Goal: Task Accomplishment & Management: Use online tool/utility

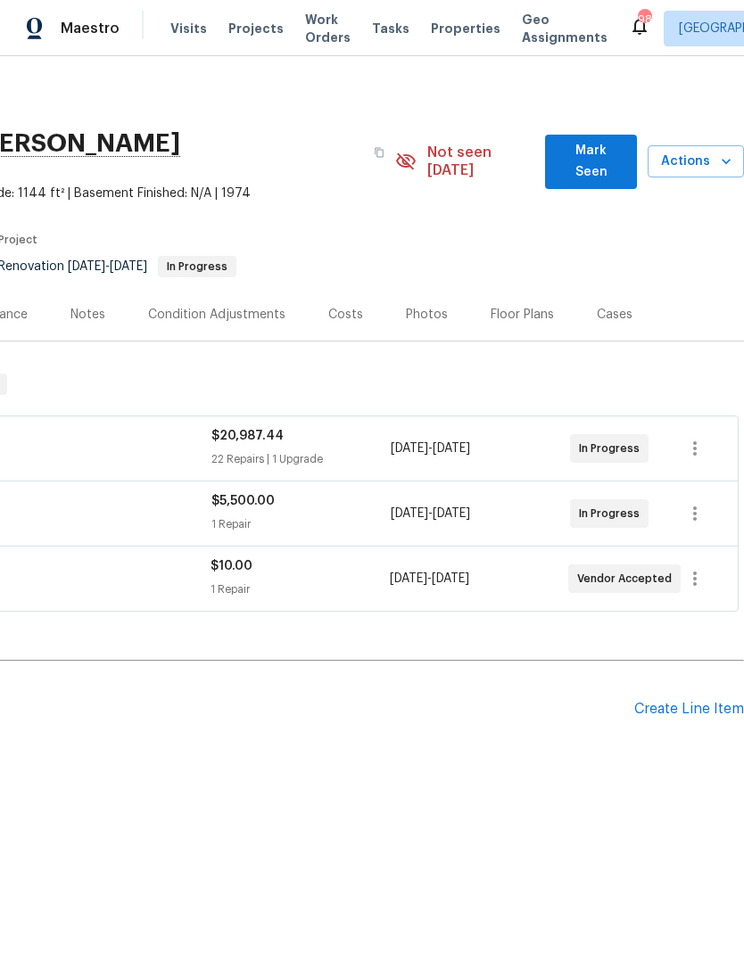
scroll to position [0, 264]
click at [602, 165] on button "Mark Seen" at bounding box center [591, 162] width 92 height 54
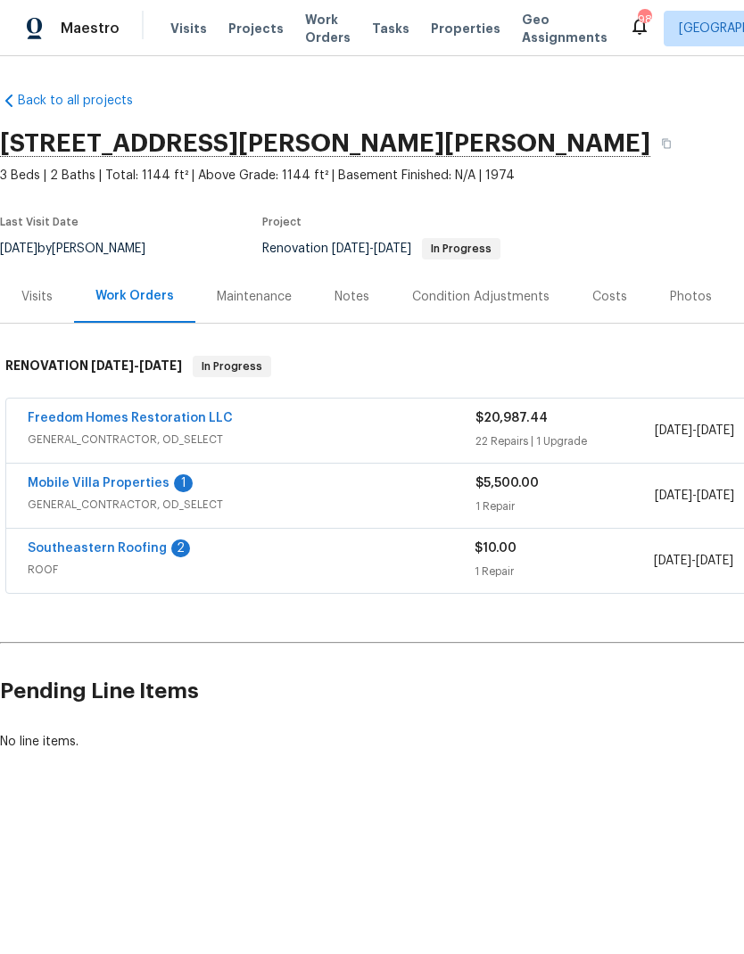
scroll to position [0, 0]
click at [70, 501] on span "GENERAL_CONTRACTOR, OD_SELECT" at bounding box center [252, 505] width 448 height 18
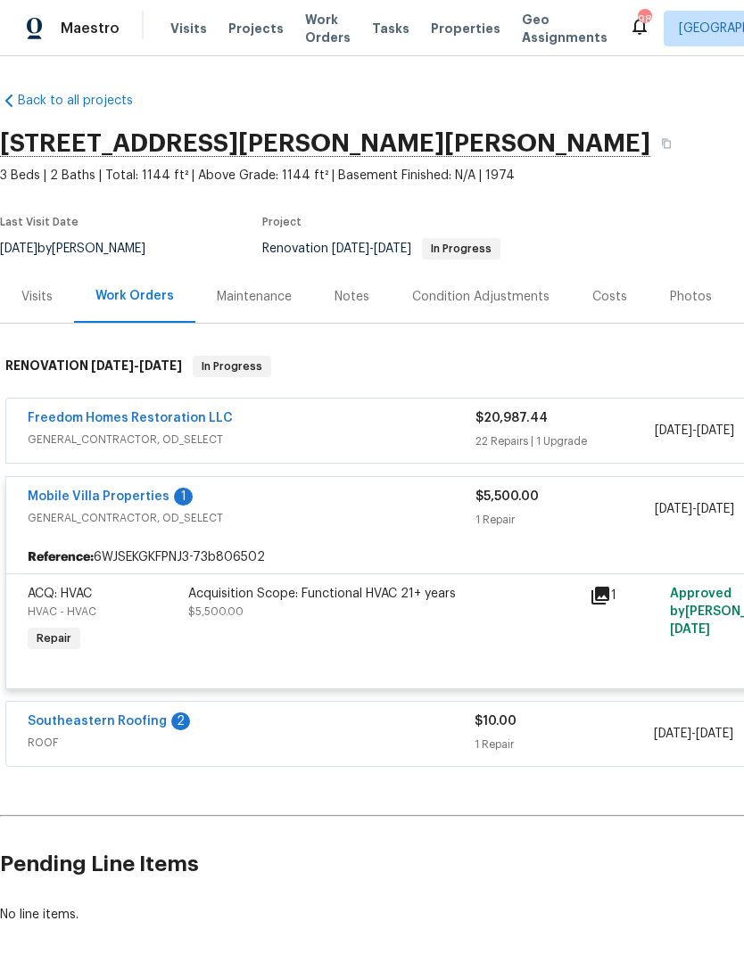
click at [99, 494] on link "Mobile Villa Properties" at bounding box center [99, 497] width 142 height 12
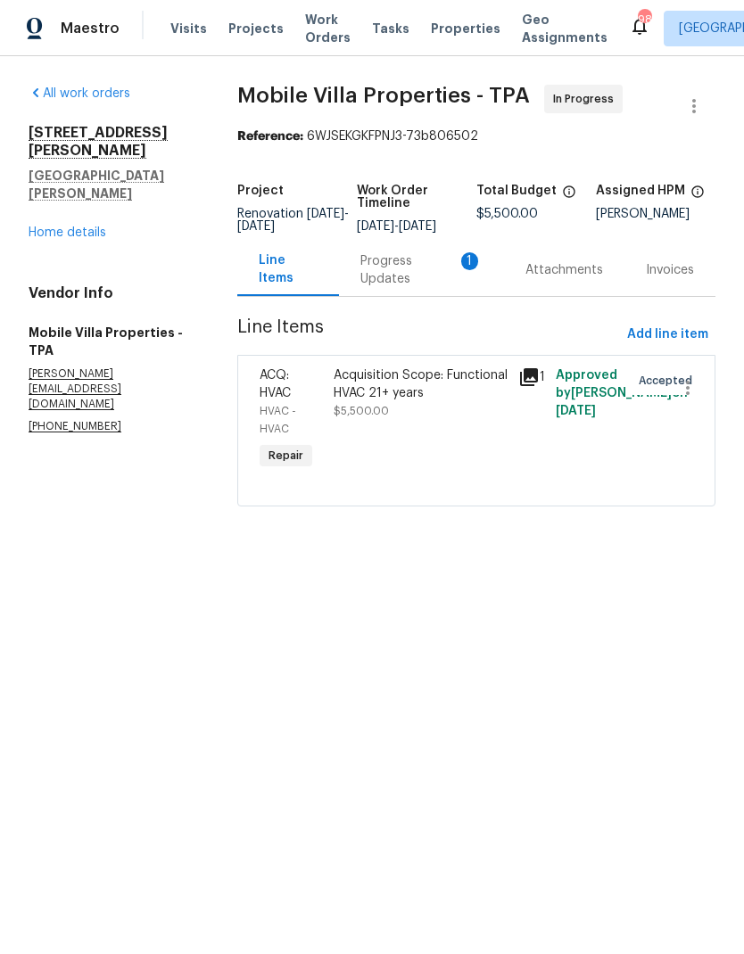
click at [412, 296] on div "Progress Updates 1" at bounding box center [421, 270] width 165 height 53
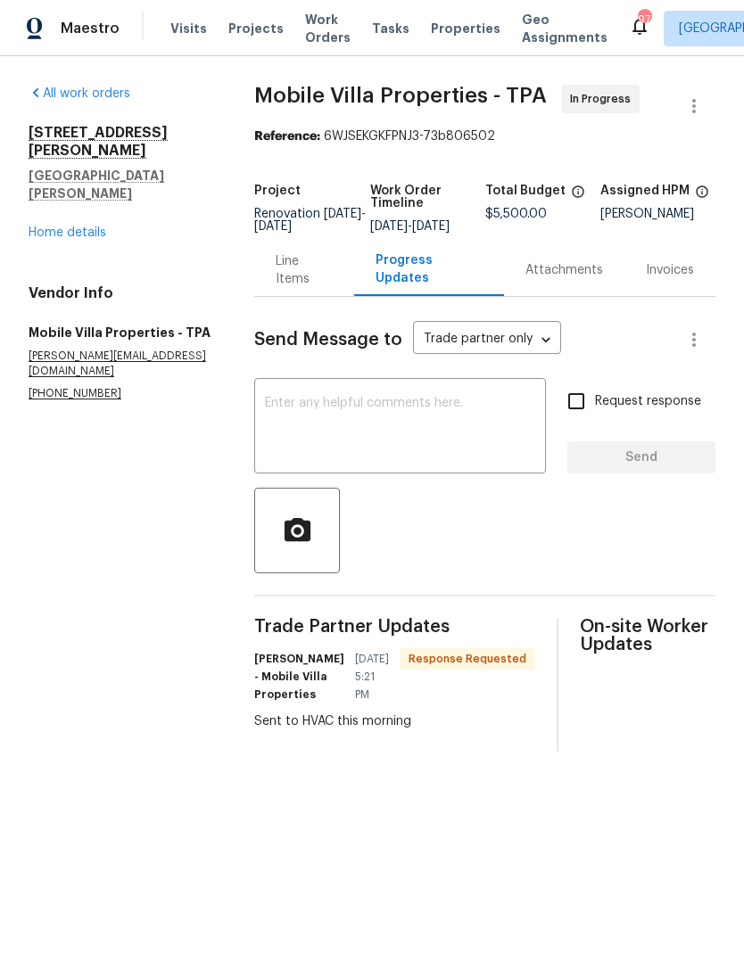
click at [477, 440] on textarea at bounding box center [400, 428] width 270 height 62
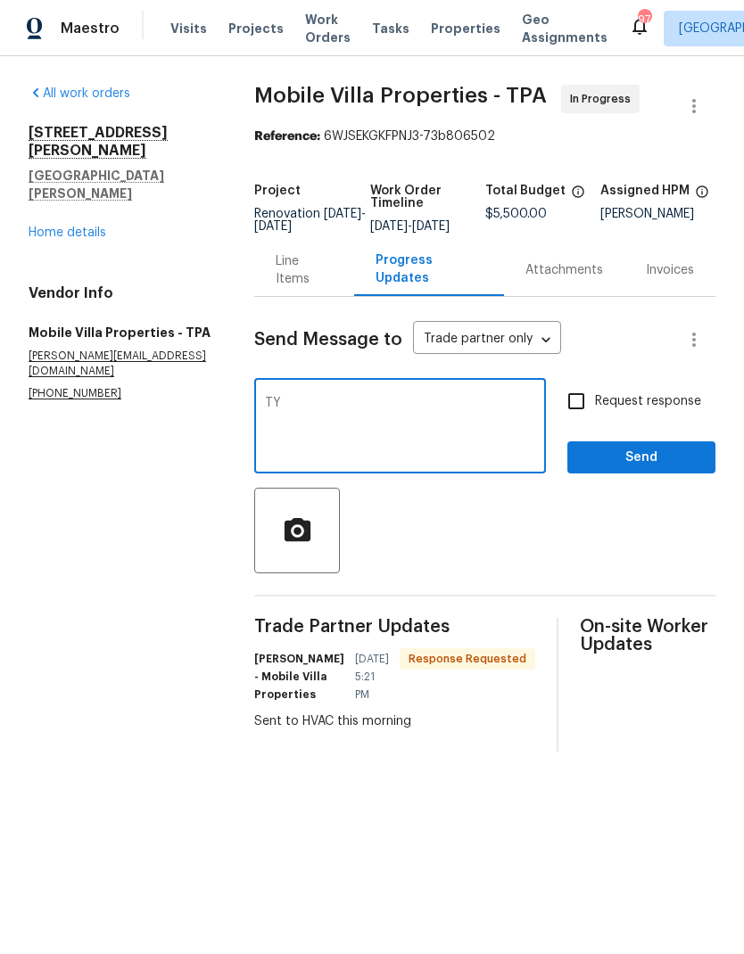
type textarea "TY"
click at [660, 469] on span "Send" at bounding box center [642, 458] width 120 height 22
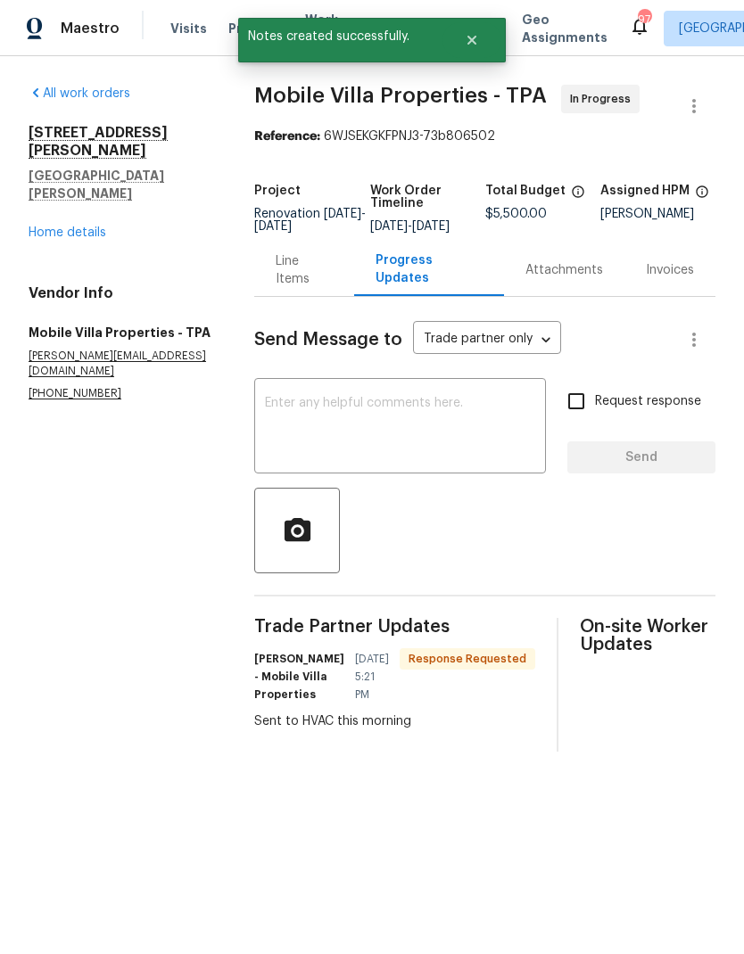
click at [54, 227] on link "Home details" at bounding box center [68, 233] width 78 height 12
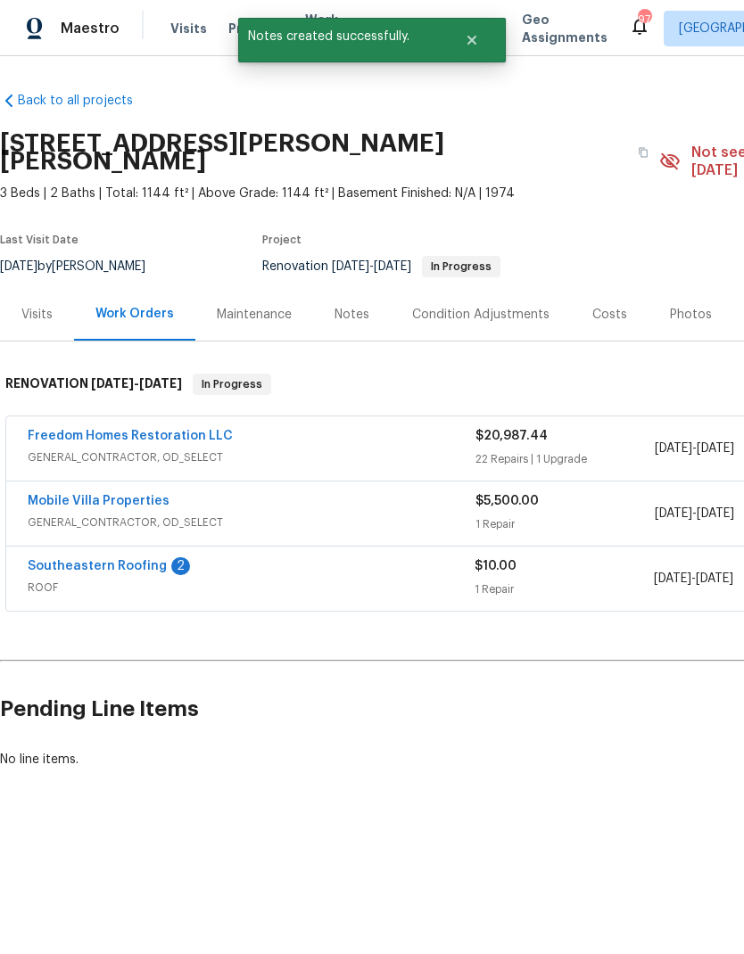
click at [60, 560] on link "Southeastern Roofing" at bounding box center [97, 566] width 139 height 12
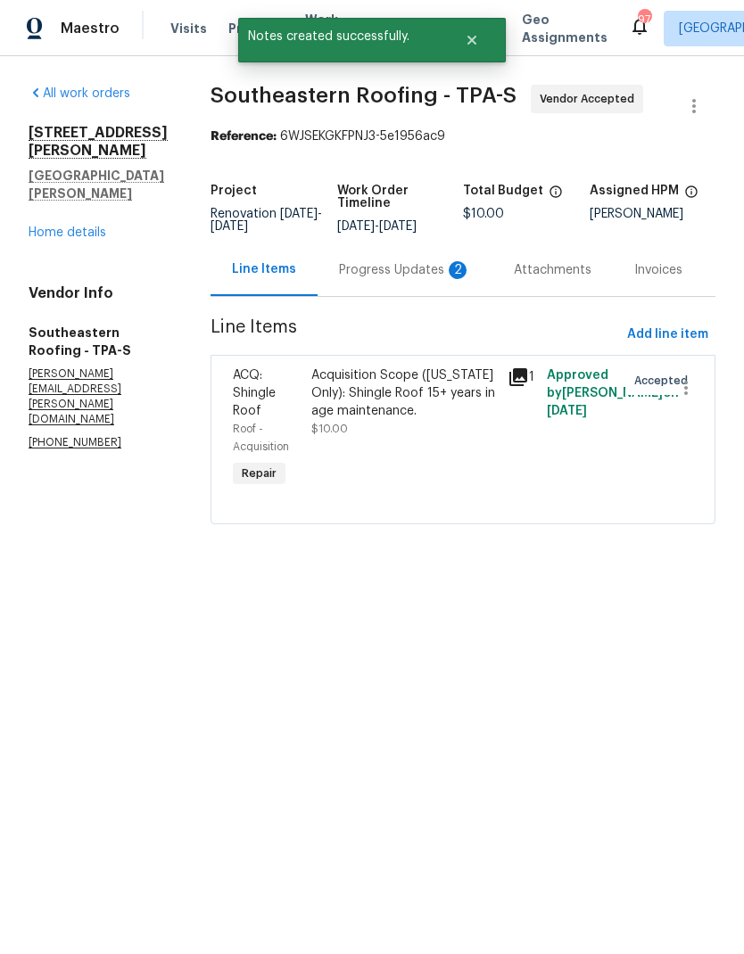
click at [403, 292] on div "Progress Updates 2" at bounding box center [405, 270] width 175 height 53
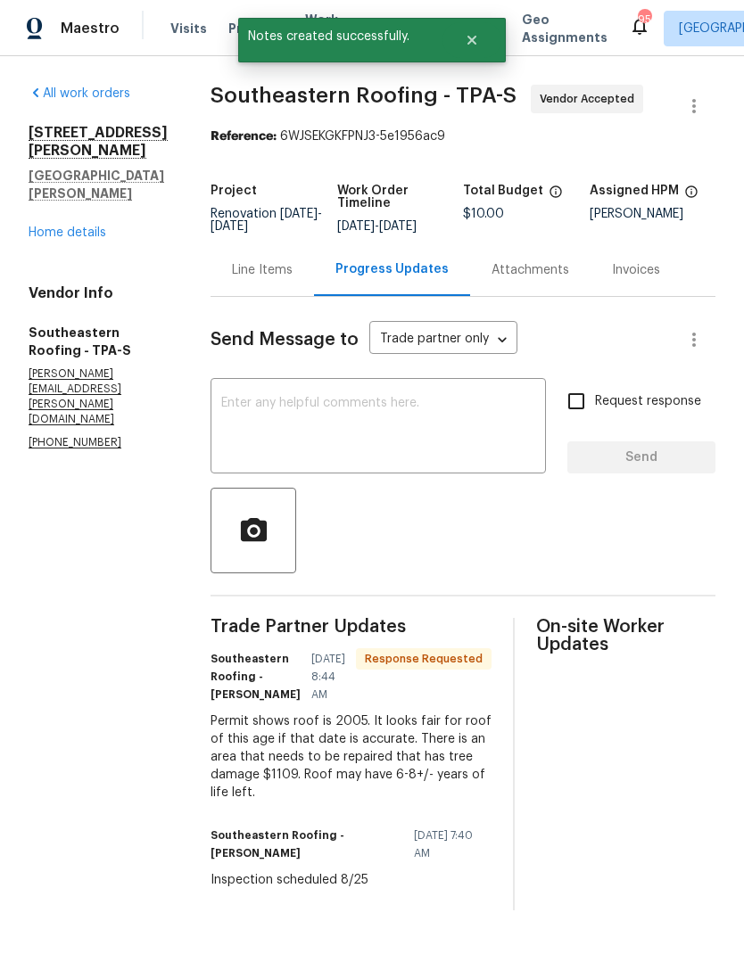
scroll to position [4, 0]
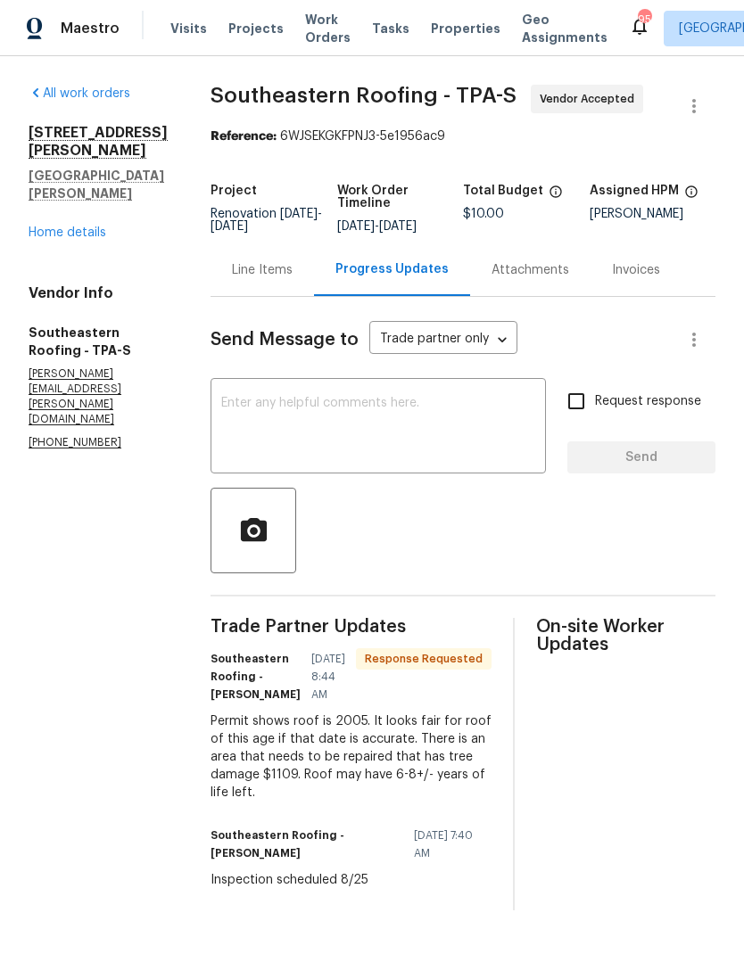
click at [252, 443] on textarea at bounding box center [378, 428] width 314 height 62
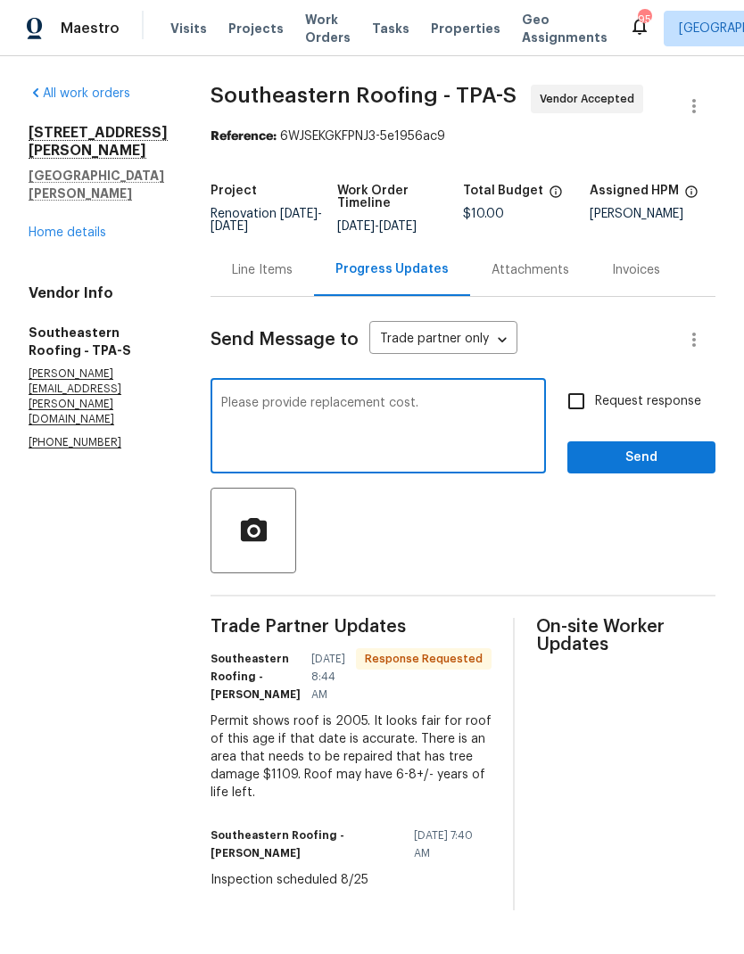
type textarea "Please provide replacement cost."
click at [585, 395] on input "Request response" at bounding box center [575, 401] width 37 height 37
checkbox input "true"
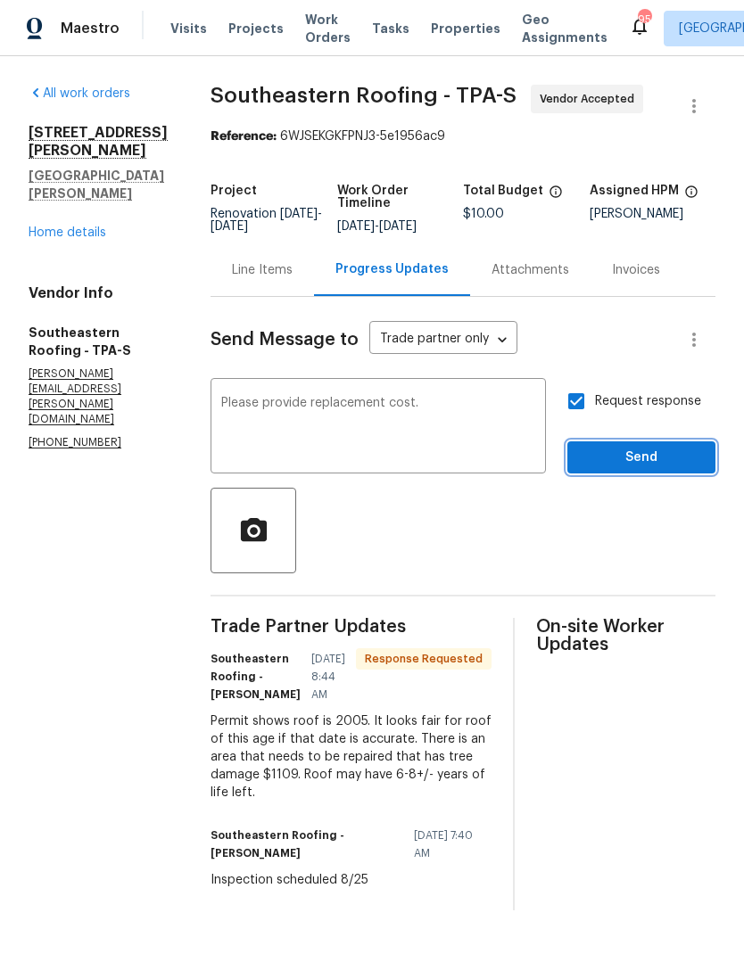
click at [628, 448] on span "Send" at bounding box center [642, 458] width 120 height 22
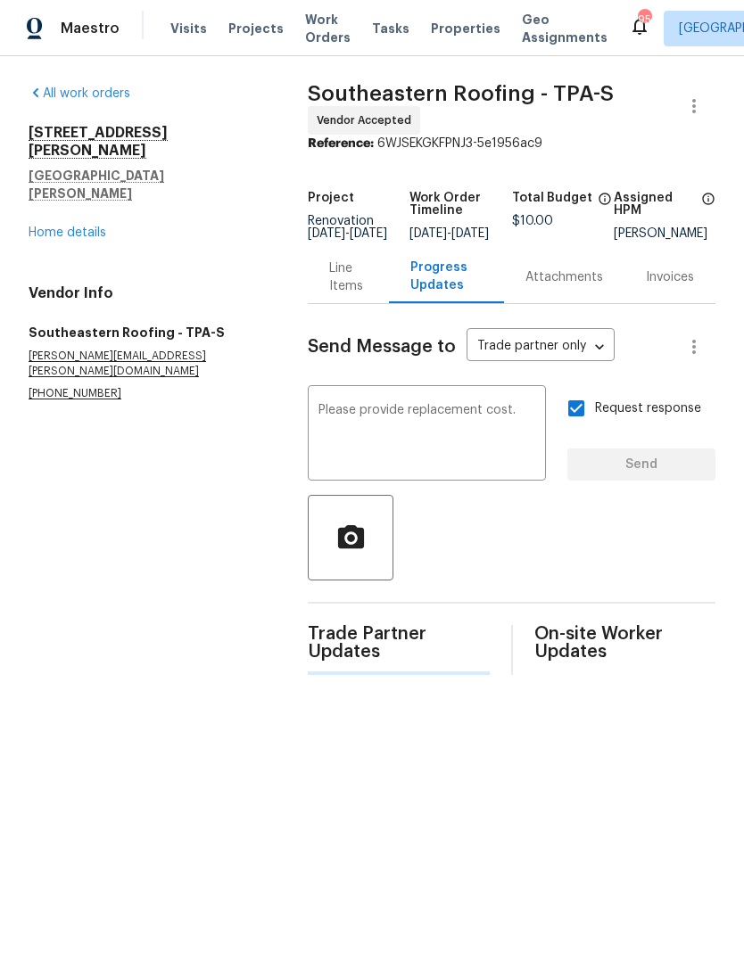
scroll to position [0, 0]
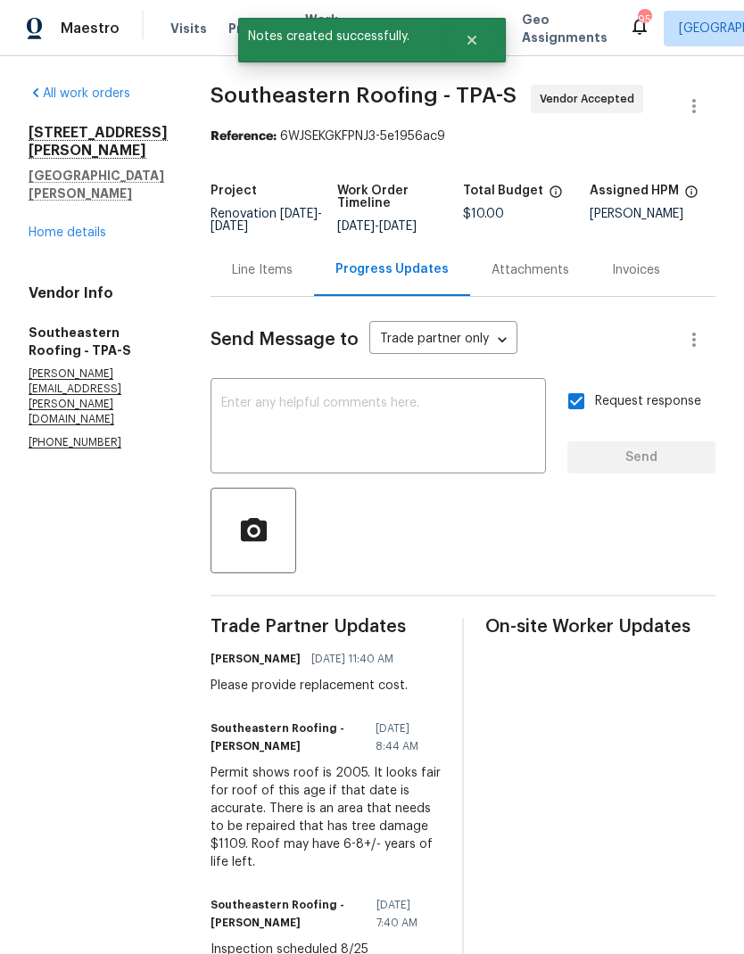
click at [50, 233] on link "Home details" at bounding box center [68, 233] width 78 height 12
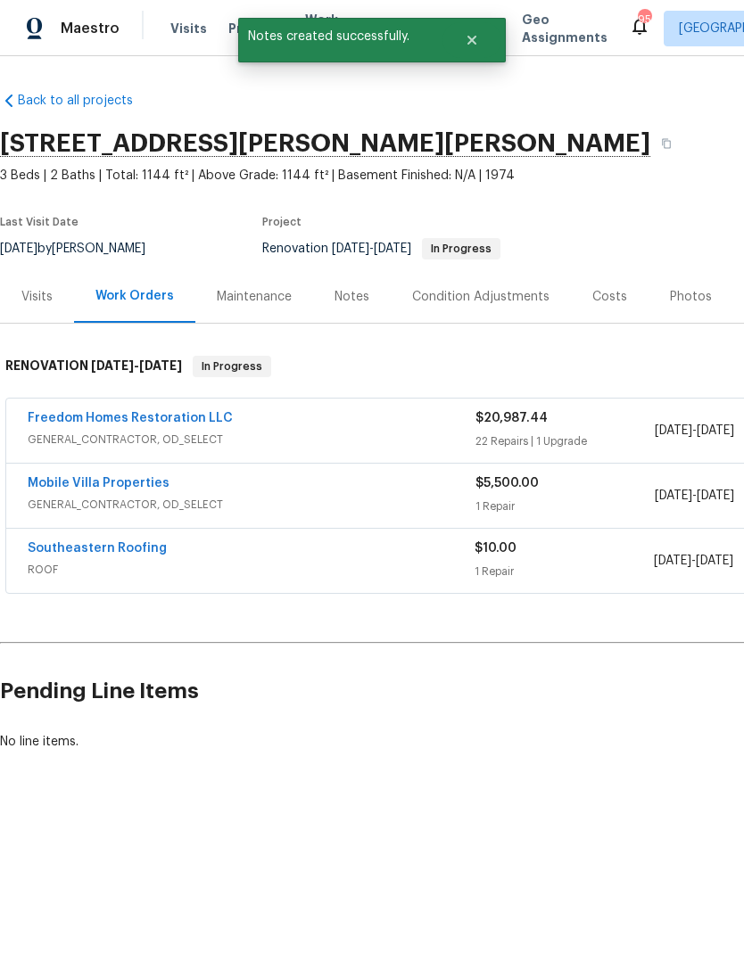
click at [346, 299] on div "Notes" at bounding box center [351, 297] width 35 height 18
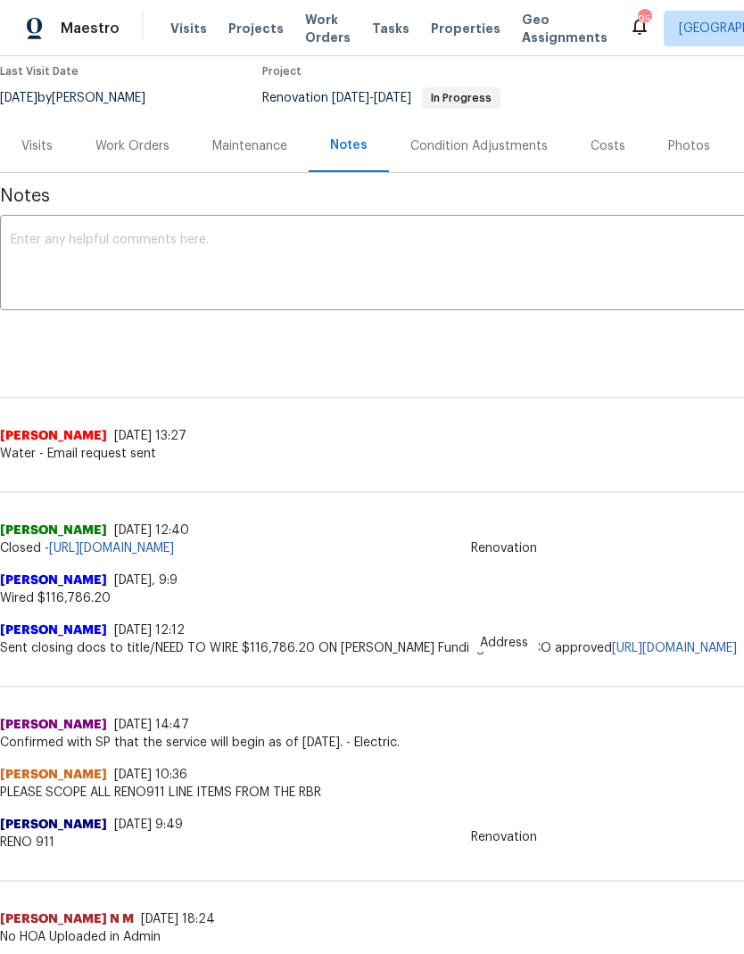
scroll to position [150, 0]
click at [47, 244] on textarea at bounding box center [504, 266] width 986 height 62
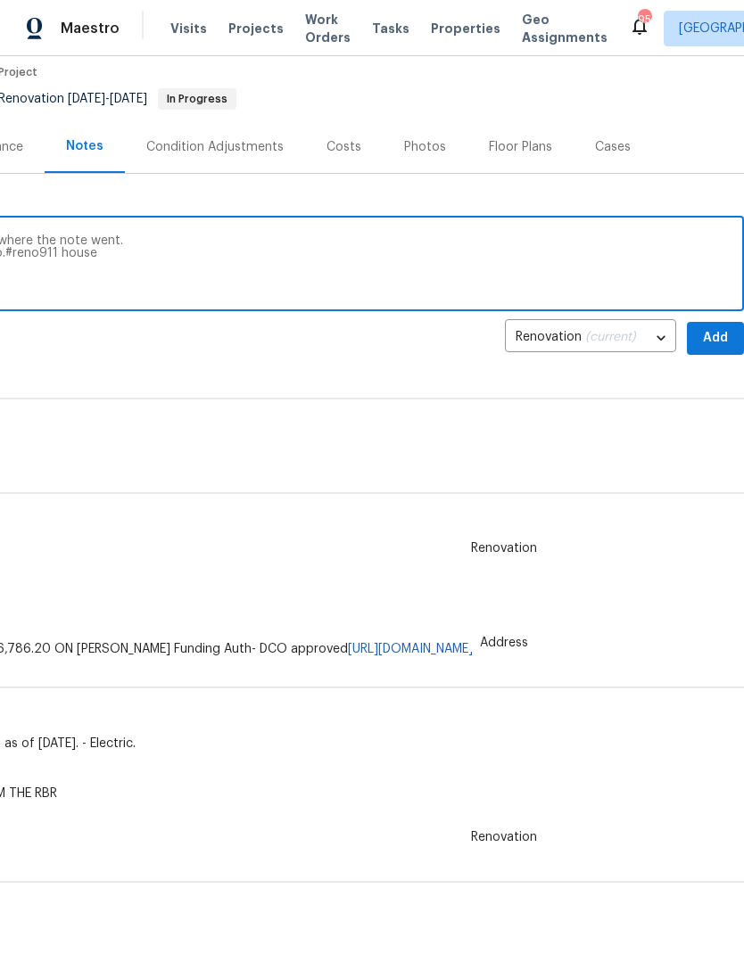
scroll to position [150, 264]
type textarea "Day zero walk completed last Friday. Not sure where the note went. Overall, hom…"
click at [717, 341] on span "Add" at bounding box center [715, 338] width 29 height 22
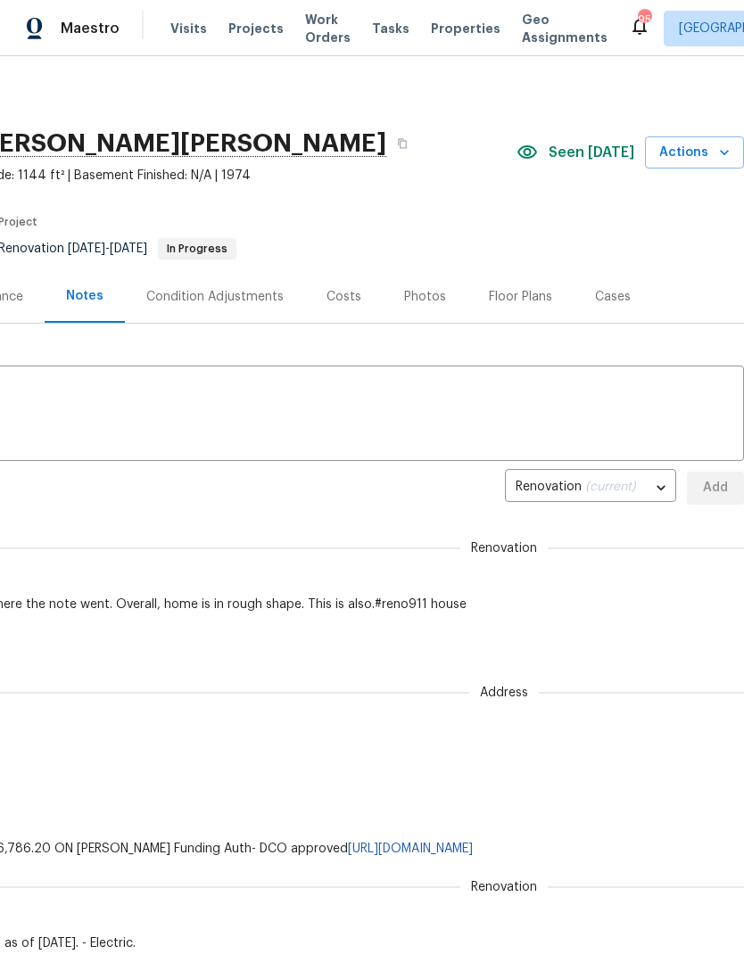
scroll to position [0, 264]
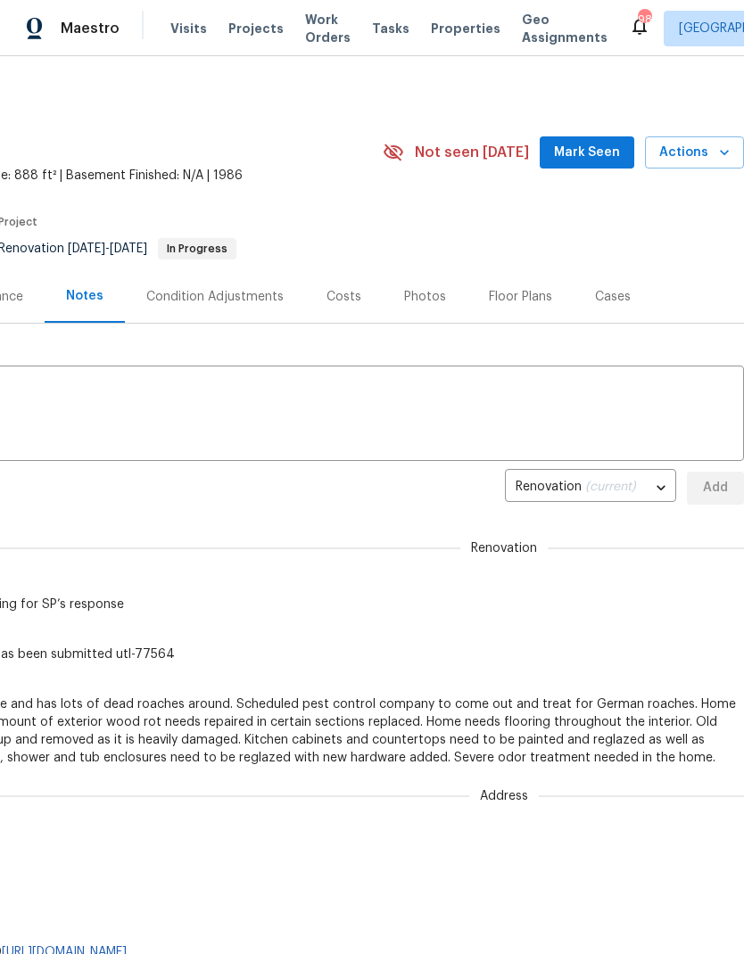
scroll to position [0, 264]
click at [595, 156] on span "Mark Seen" at bounding box center [587, 153] width 66 height 22
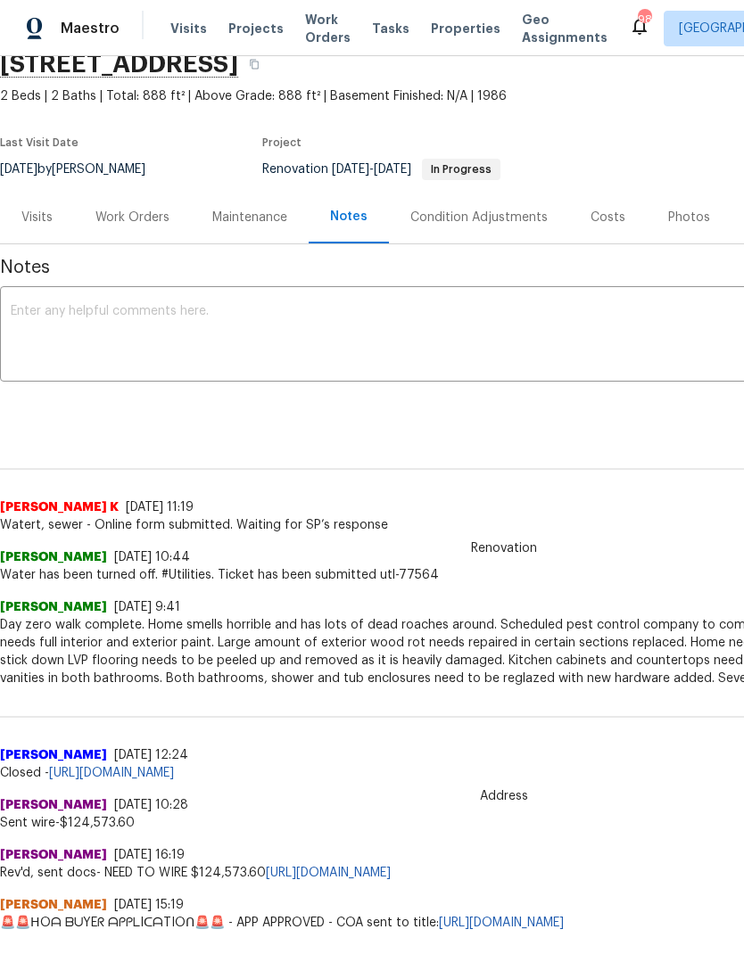
scroll to position [80, 0]
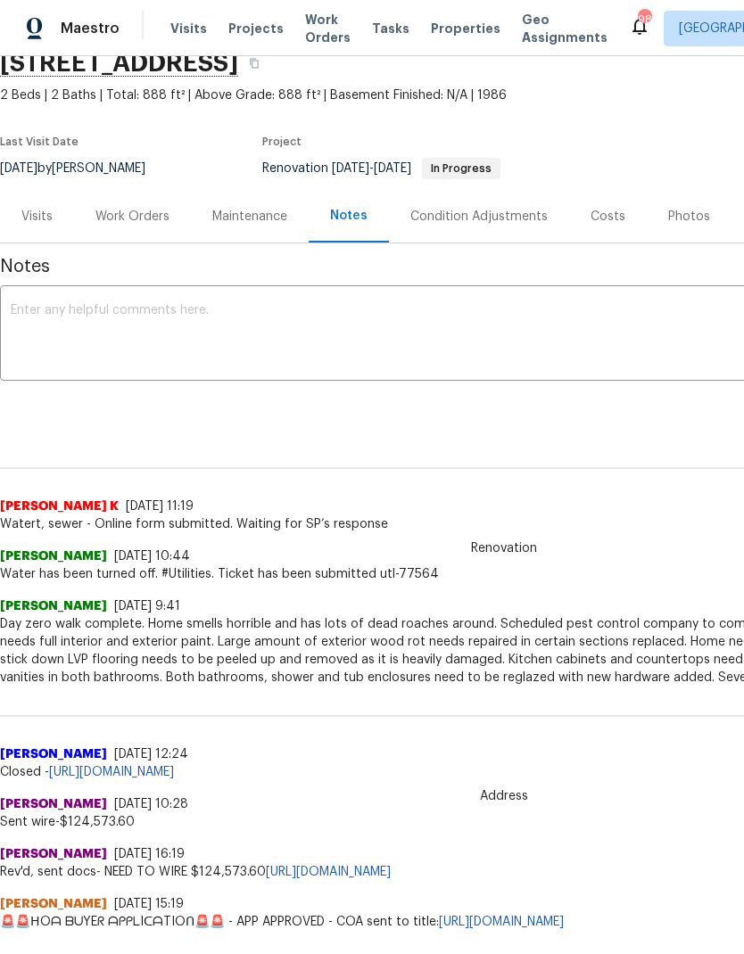
click at [120, 210] on div "Work Orders" at bounding box center [132, 217] width 74 height 18
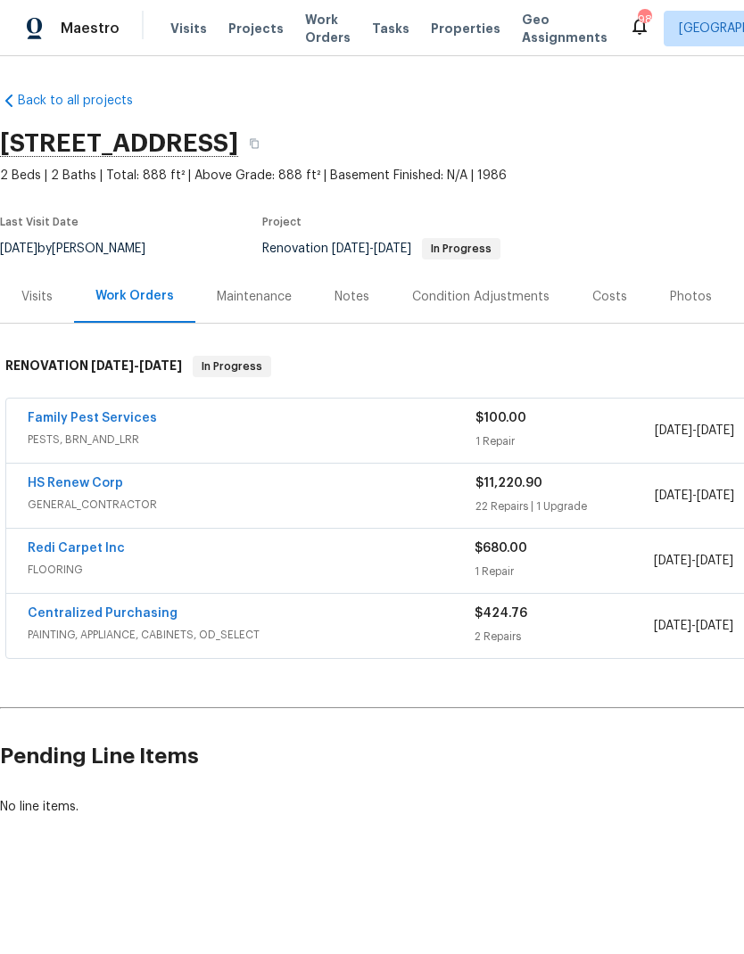
click at [53, 549] on link "Redi Carpet Inc" at bounding box center [76, 548] width 97 height 12
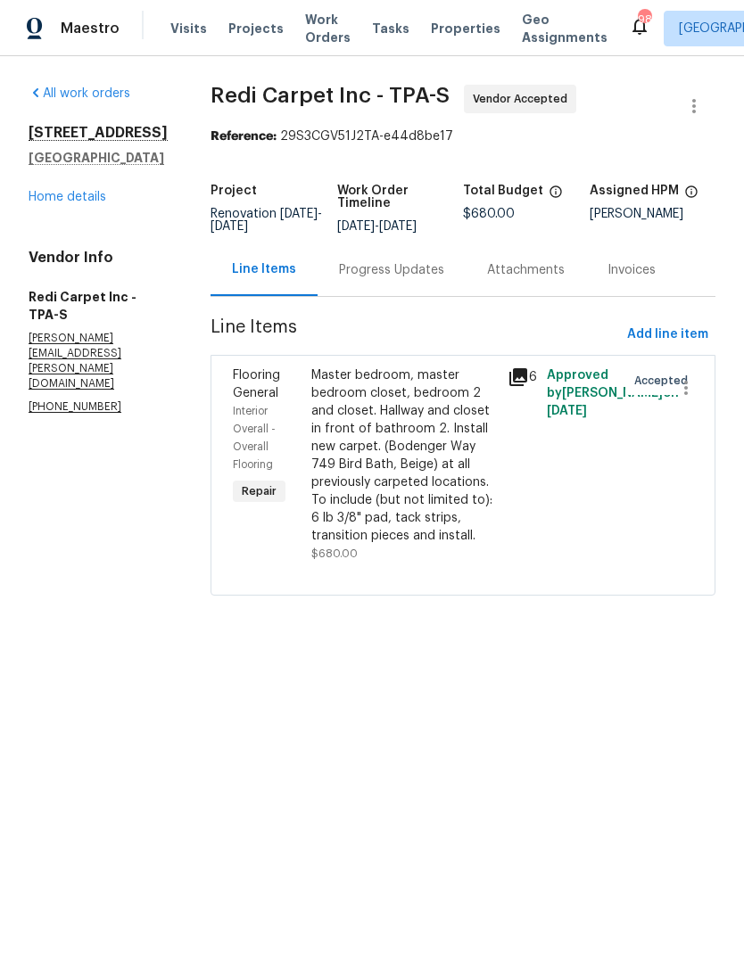
click at [428, 293] on div "Progress Updates" at bounding box center [392, 270] width 148 height 53
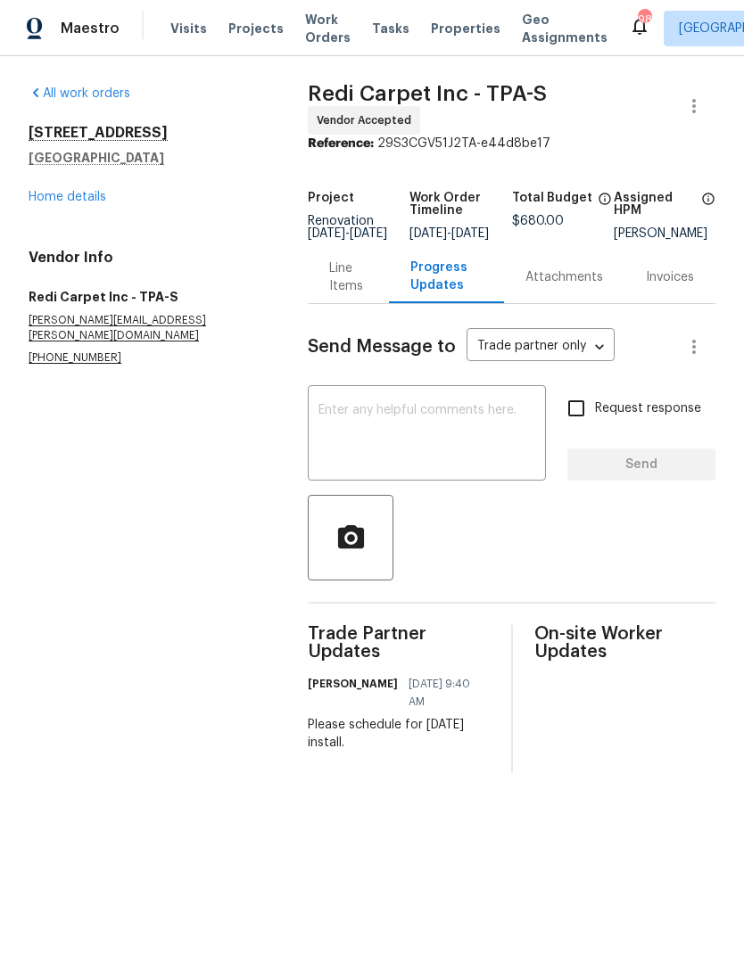
click at [450, 420] on textarea at bounding box center [426, 435] width 217 height 62
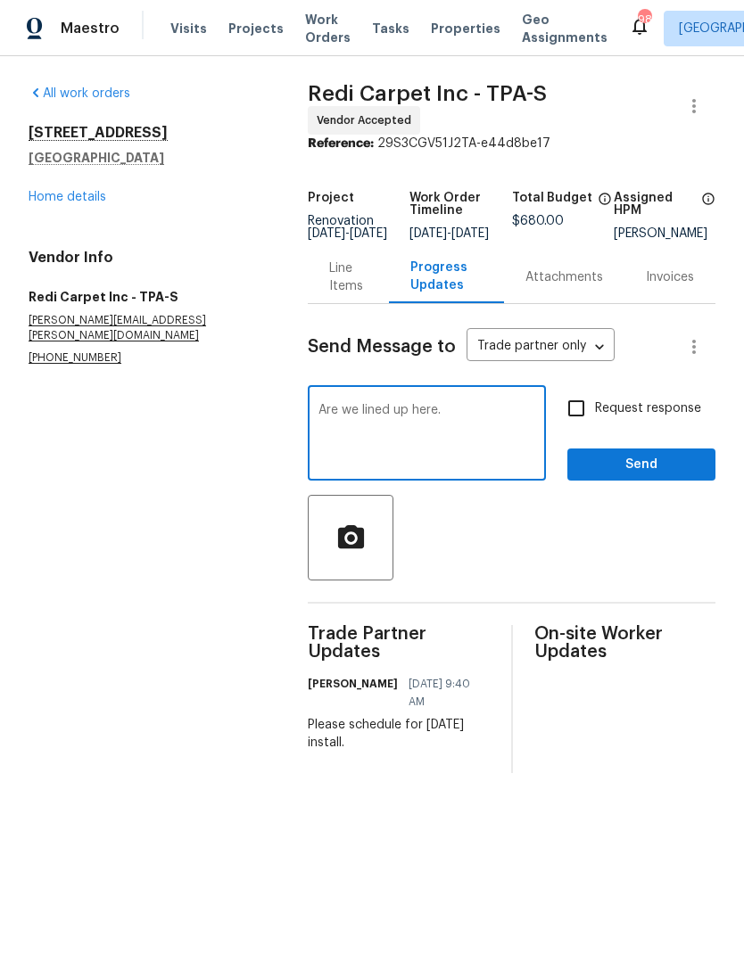
type textarea "Are we lined up here."
click at [582, 412] on input "Request response" at bounding box center [575, 408] width 37 height 37
checkbox input "true"
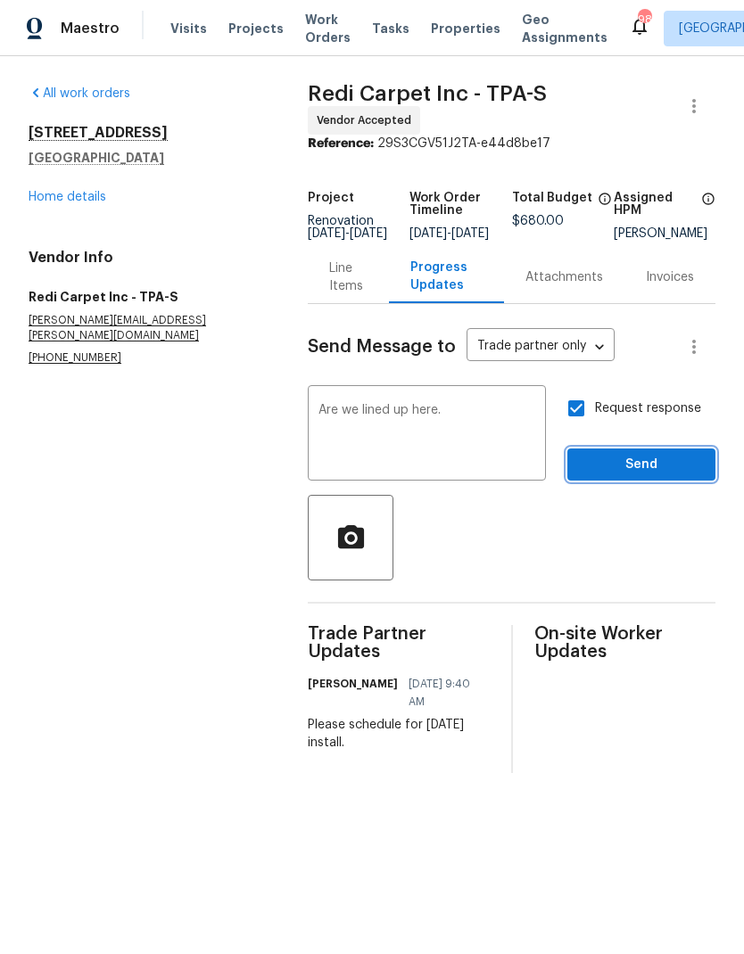
click at [620, 467] on span "Send" at bounding box center [642, 465] width 120 height 22
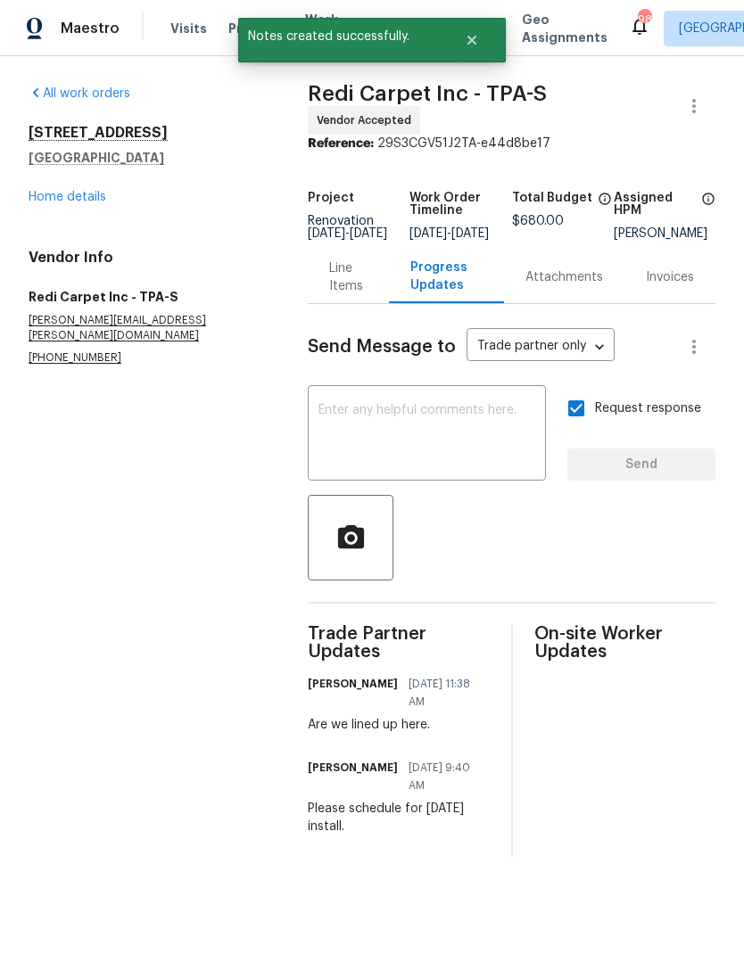
click at [48, 202] on link "Home details" at bounding box center [68, 197] width 78 height 12
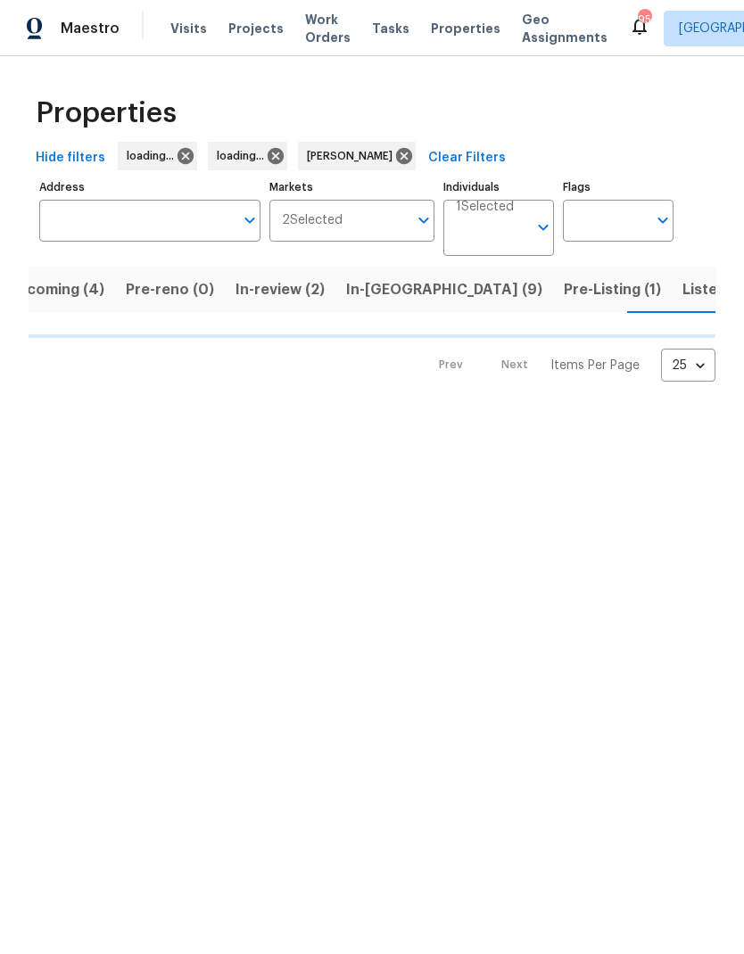
scroll to position [0, 38]
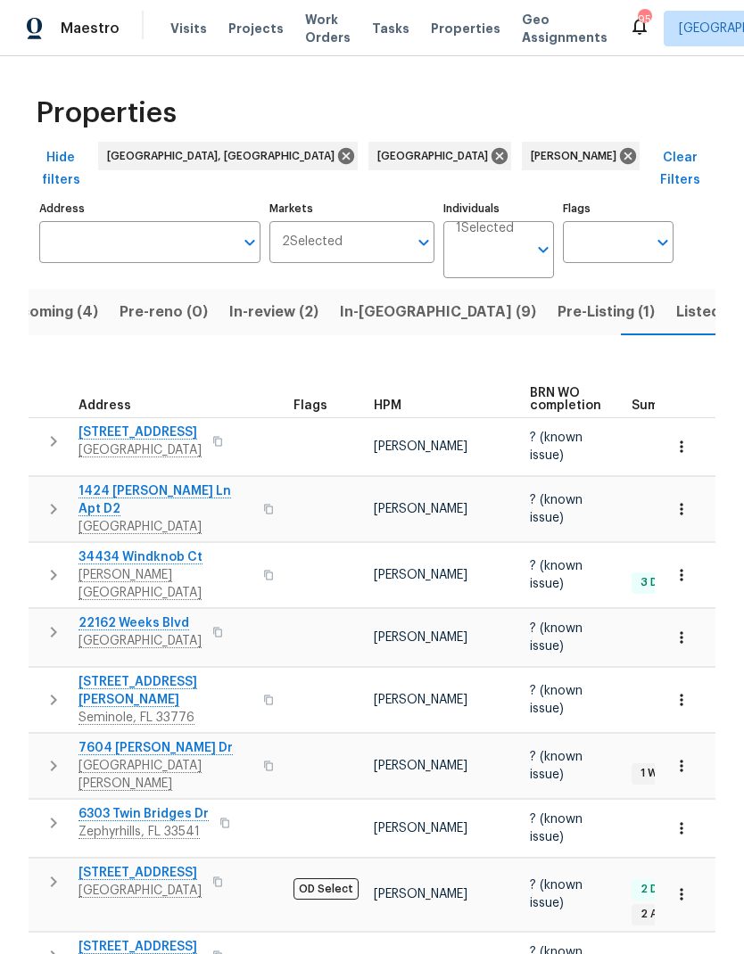
click at [394, 300] on span "In-reno (9)" at bounding box center [438, 312] width 196 height 25
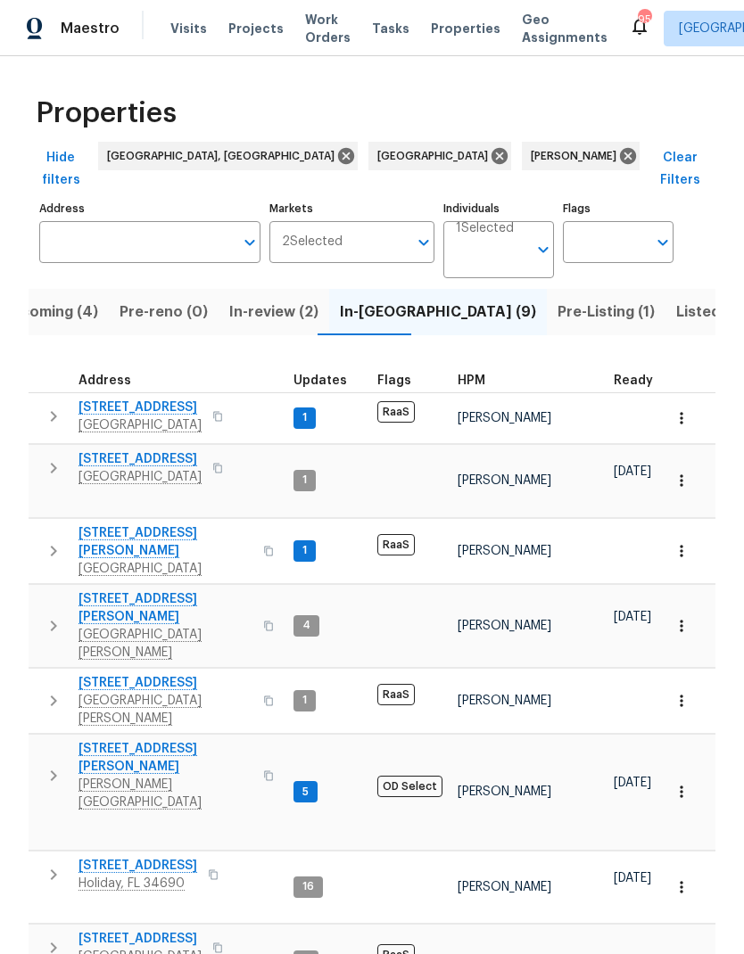
click at [685, 617] on icon "button" at bounding box center [682, 626] width 18 height 18
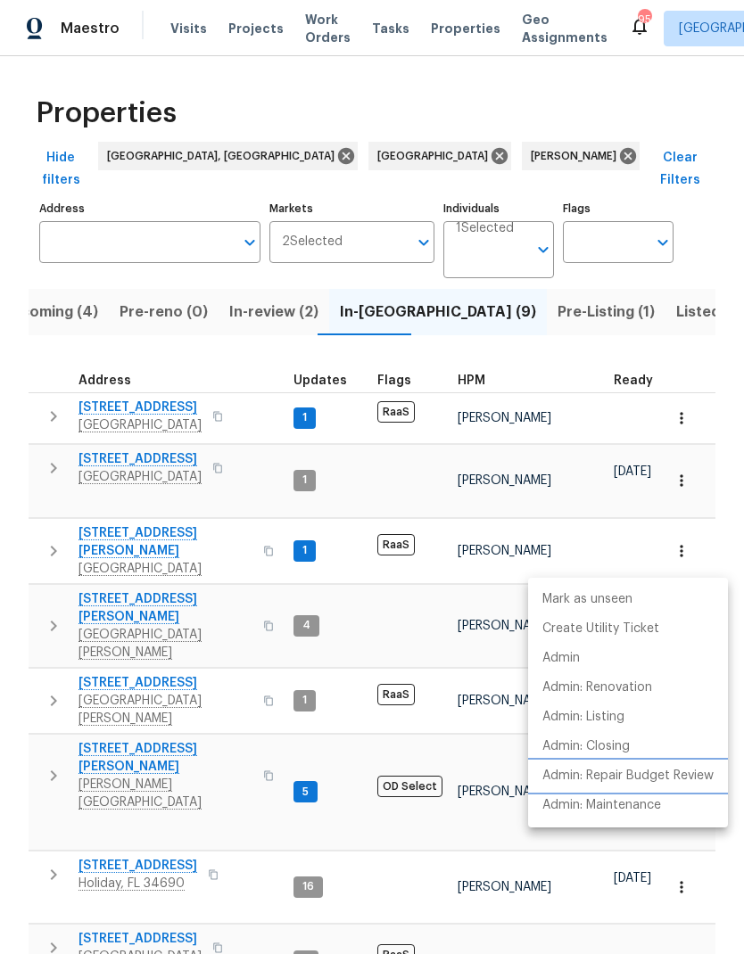
click at [669, 778] on p "Admin: Repair Budget Review" at bounding box center [627, 776] width 171 height 19
